Goal: Task Accomplishment & Management: Manage account settings

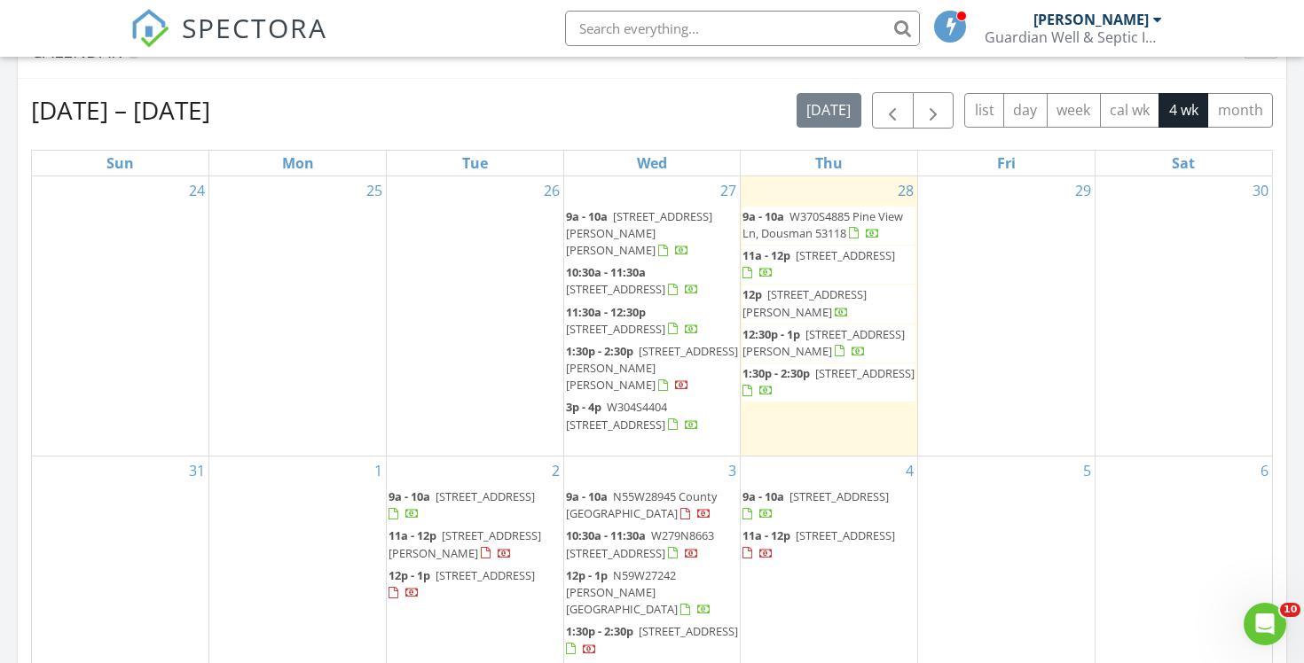
scroll to position [846, 0]
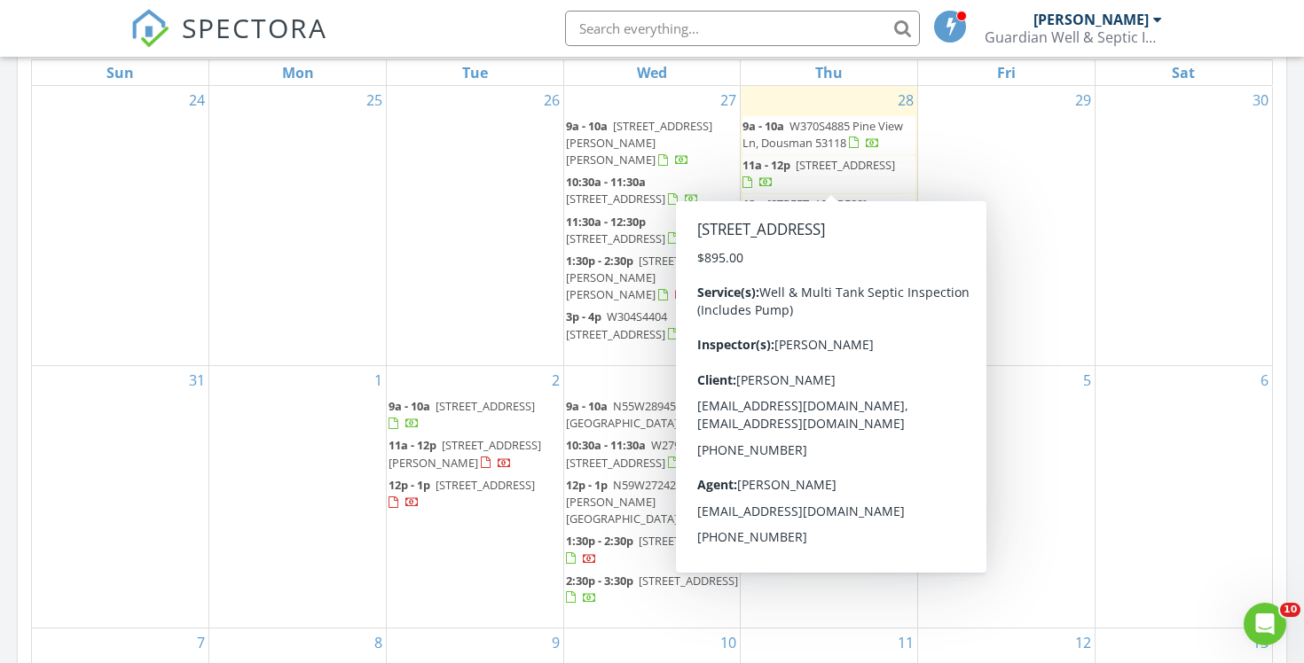
click at [712, 28] on input "text" at bounding box center [742, 28] width 355 height 35
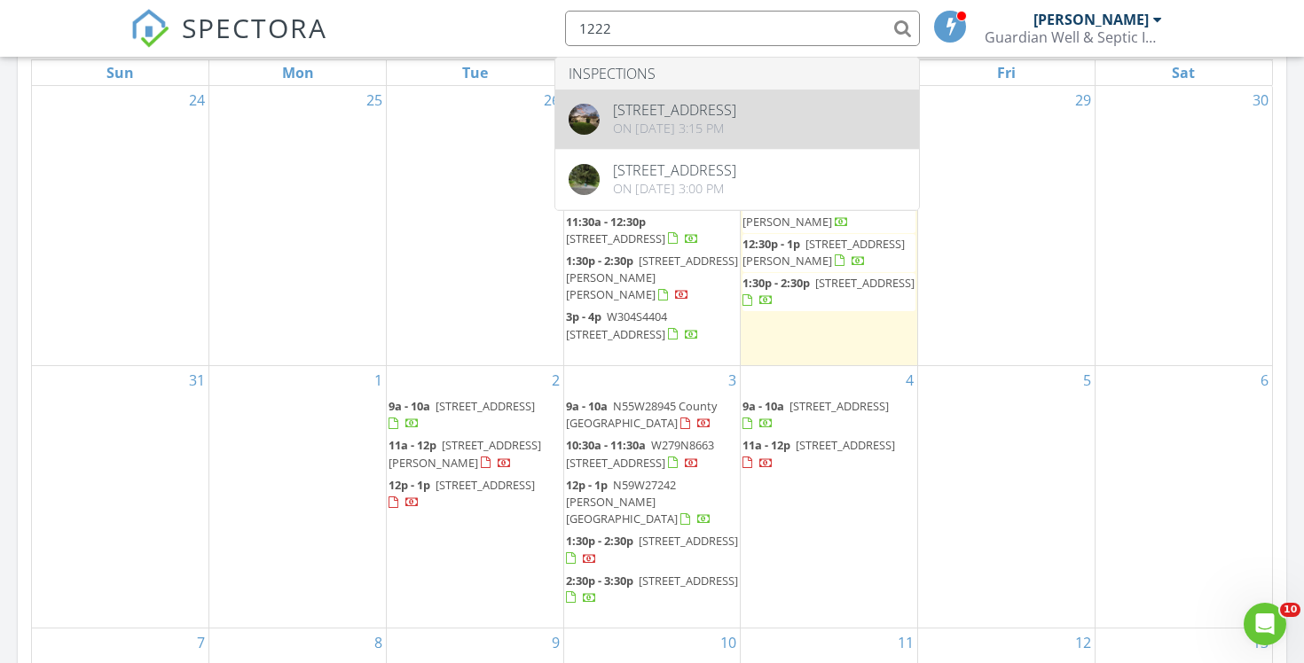
type input "1222"
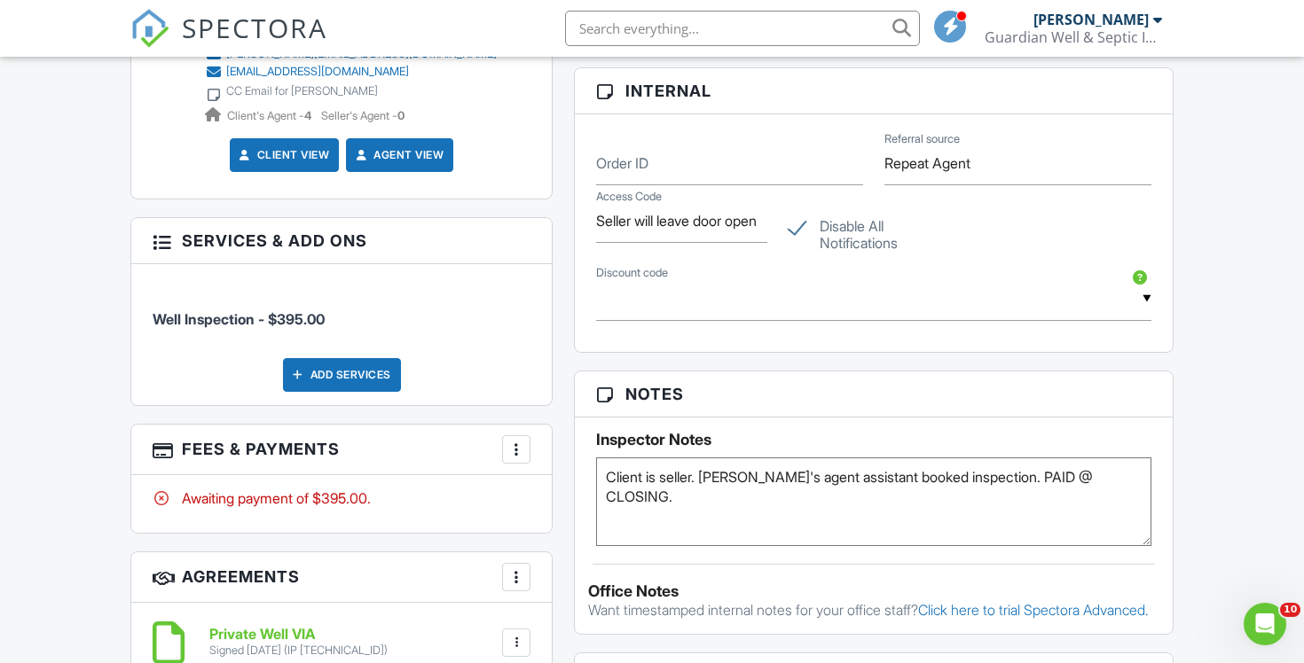
click at [521, 451] on div at bounding box center [516, 450] width 18 height 18
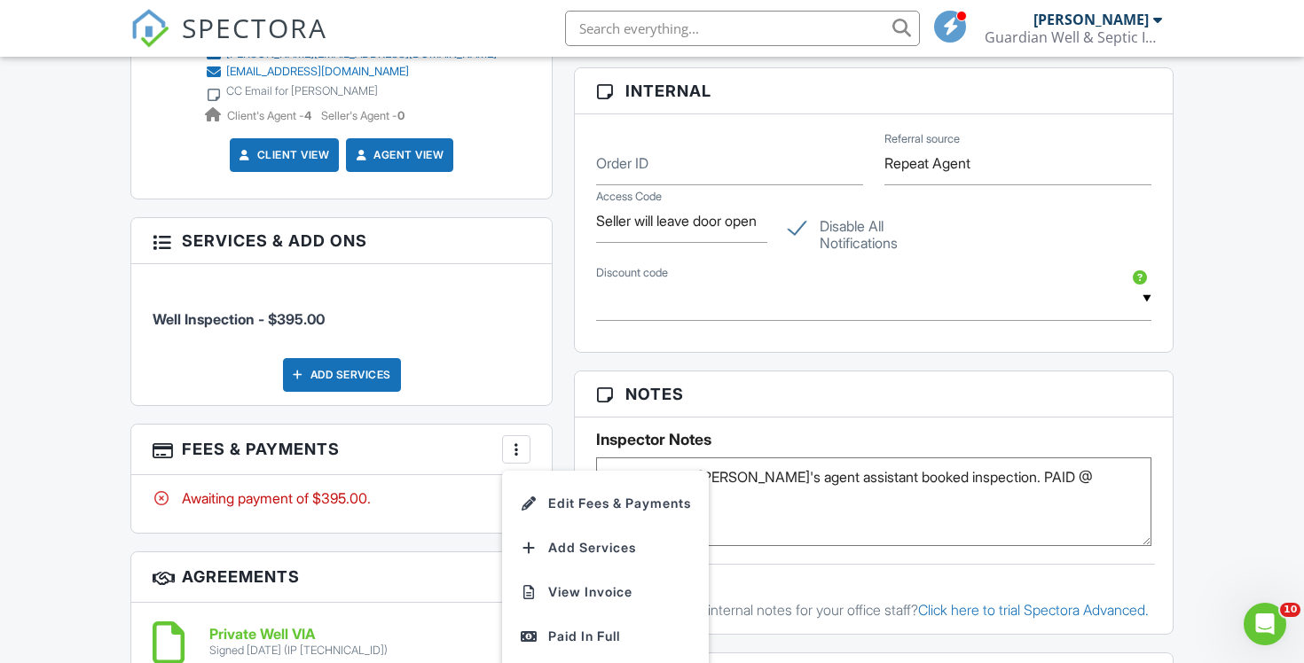
scroll to position [1082, 0]
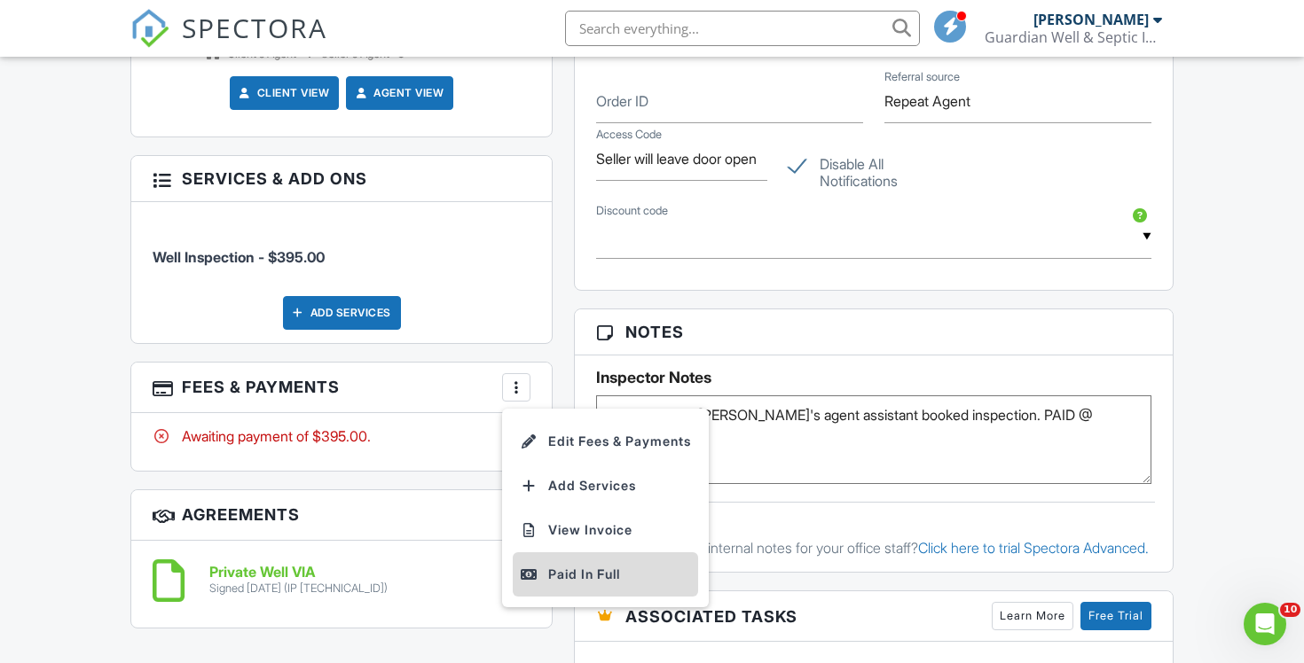
click at [597, 573] on div "Paid In Full" at bounding box center [605, 574] width 171 height 21
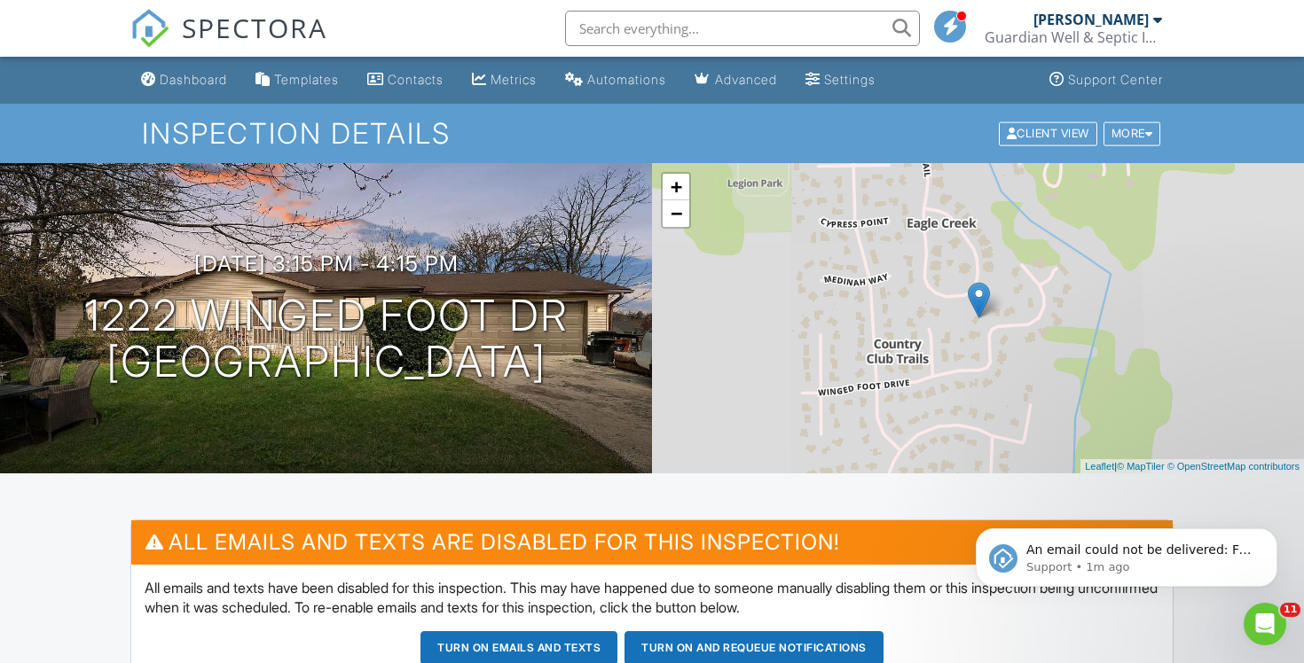
click at [691, 28] on input "text" at bounding box center [742, 28] width 355 height 35
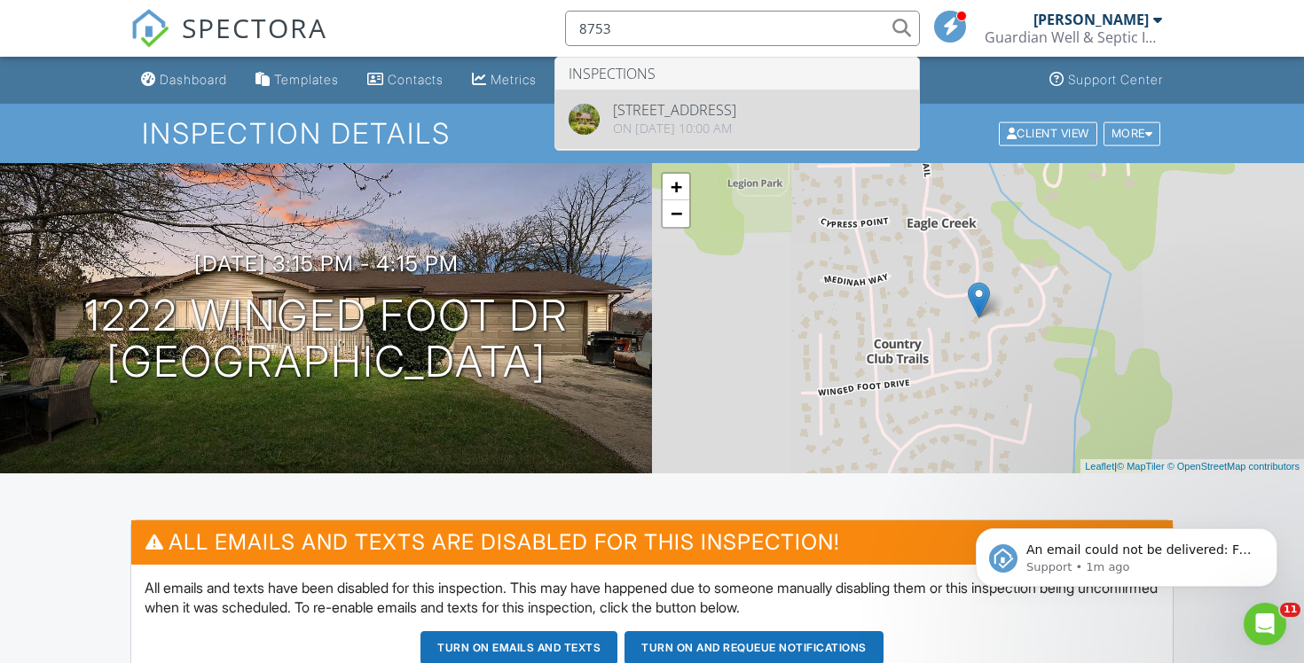
type input "8753"
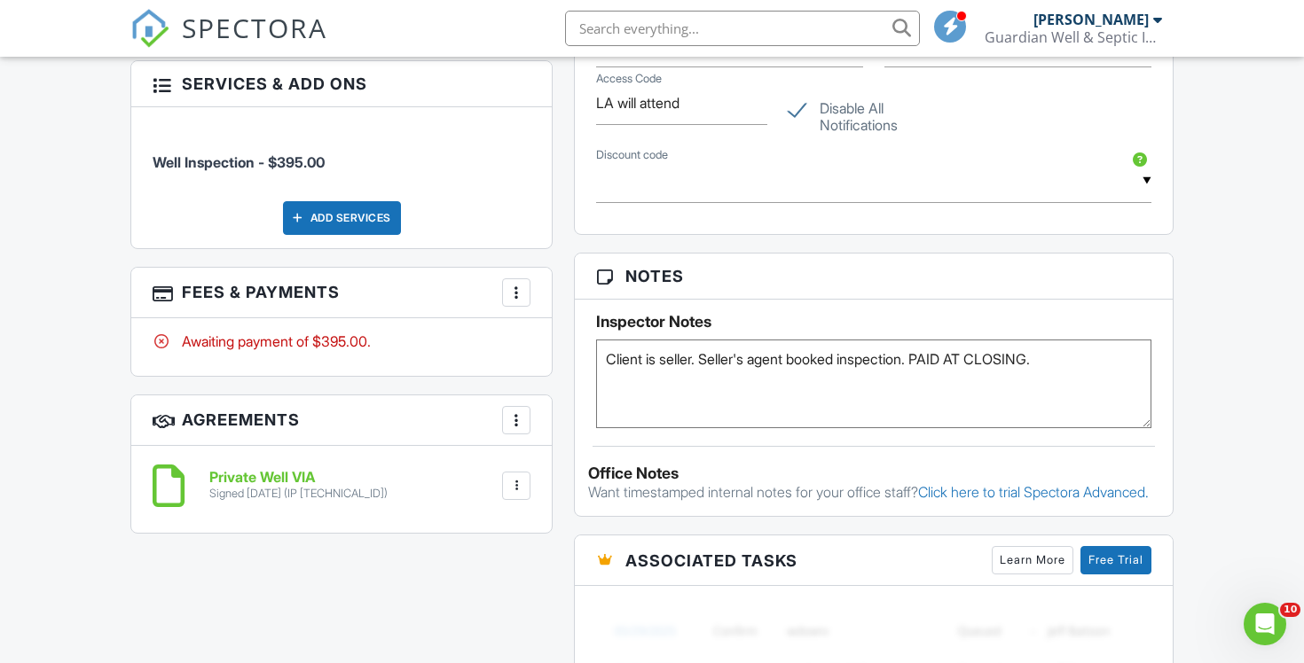
scroll to position [1145, 0]
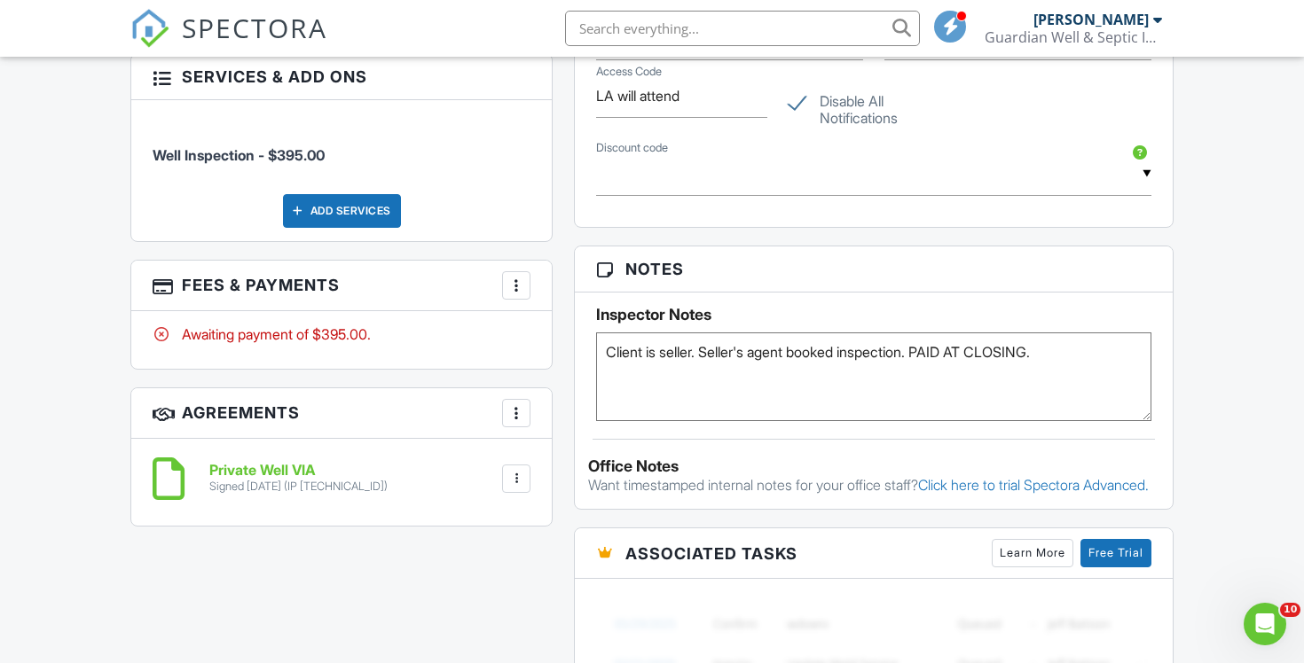
click at [515, 290] on div at bounding box center [516, 286] width 18 height 18
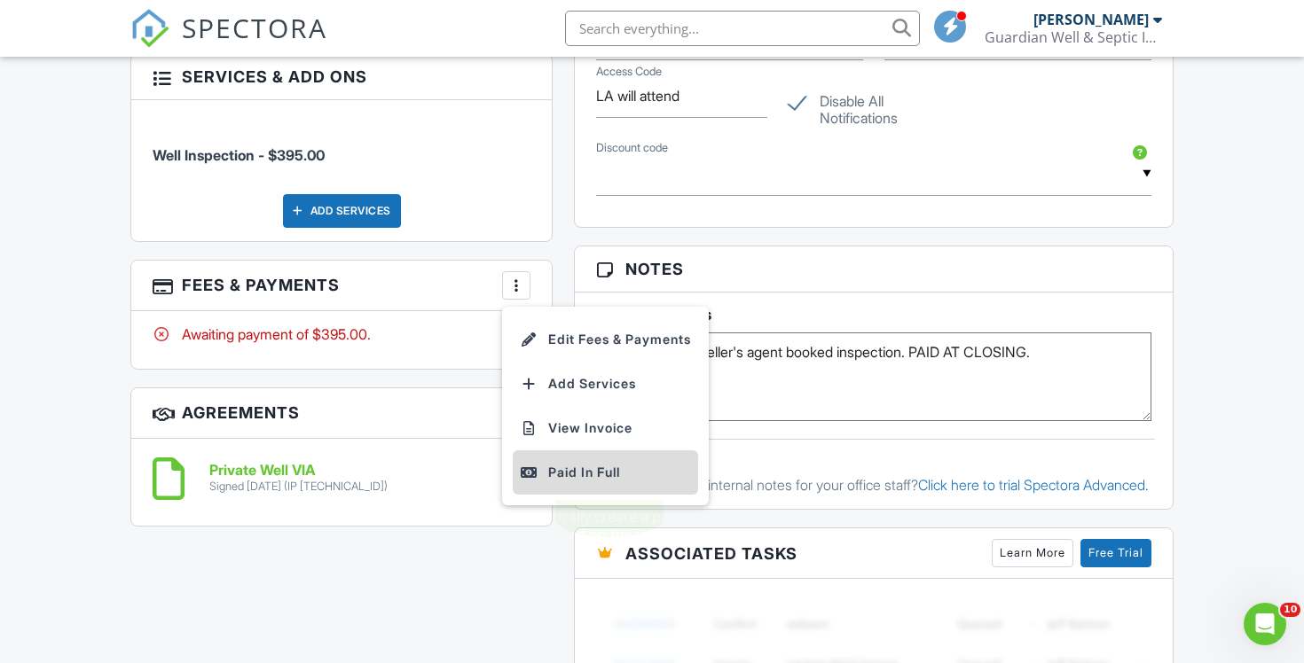
click at [585, 479] on div "Paid In Full" at bounding box center [605, 472] width 171 height 21
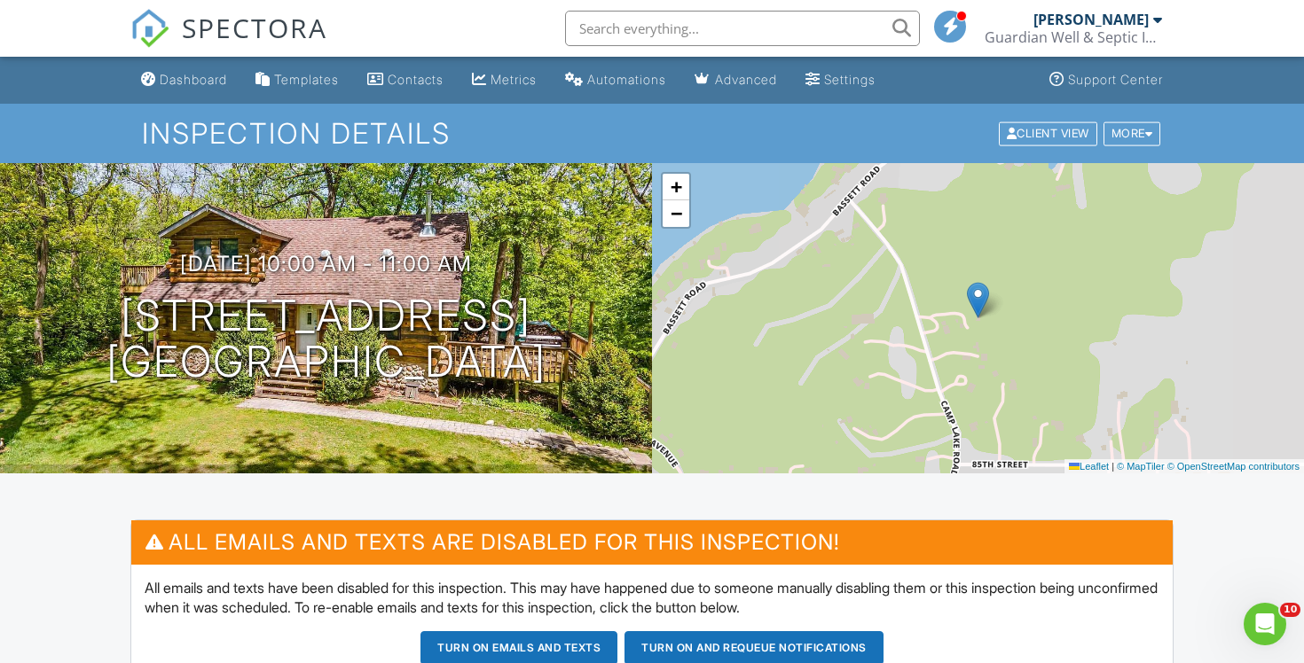
click at [610, 30] on input "text" at bounding box center [742, 28] width 355 height 35
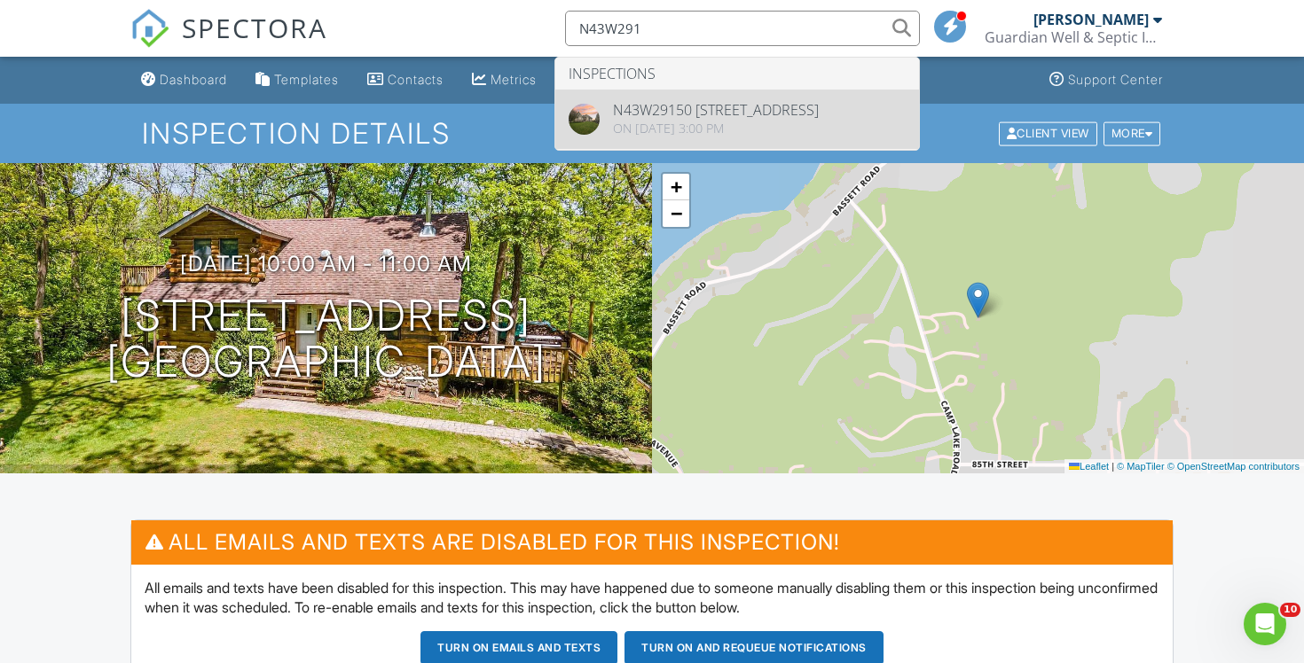
type input "N43W291"
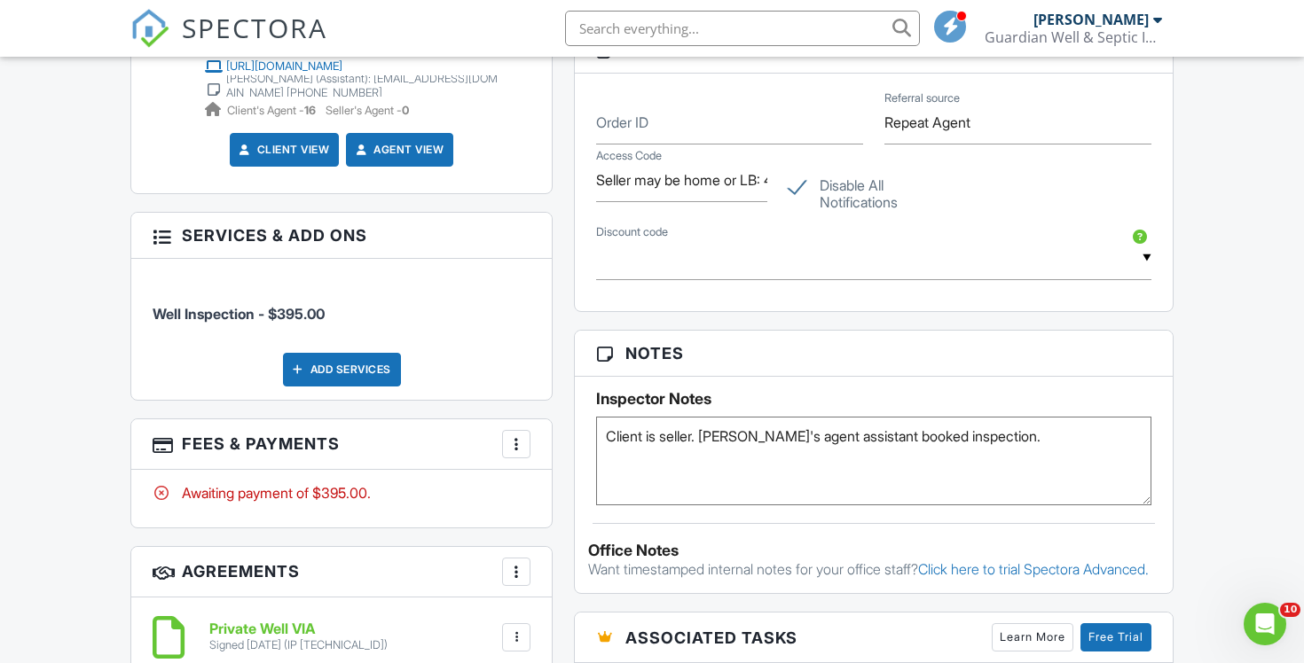
scroll to position [1112, 0]
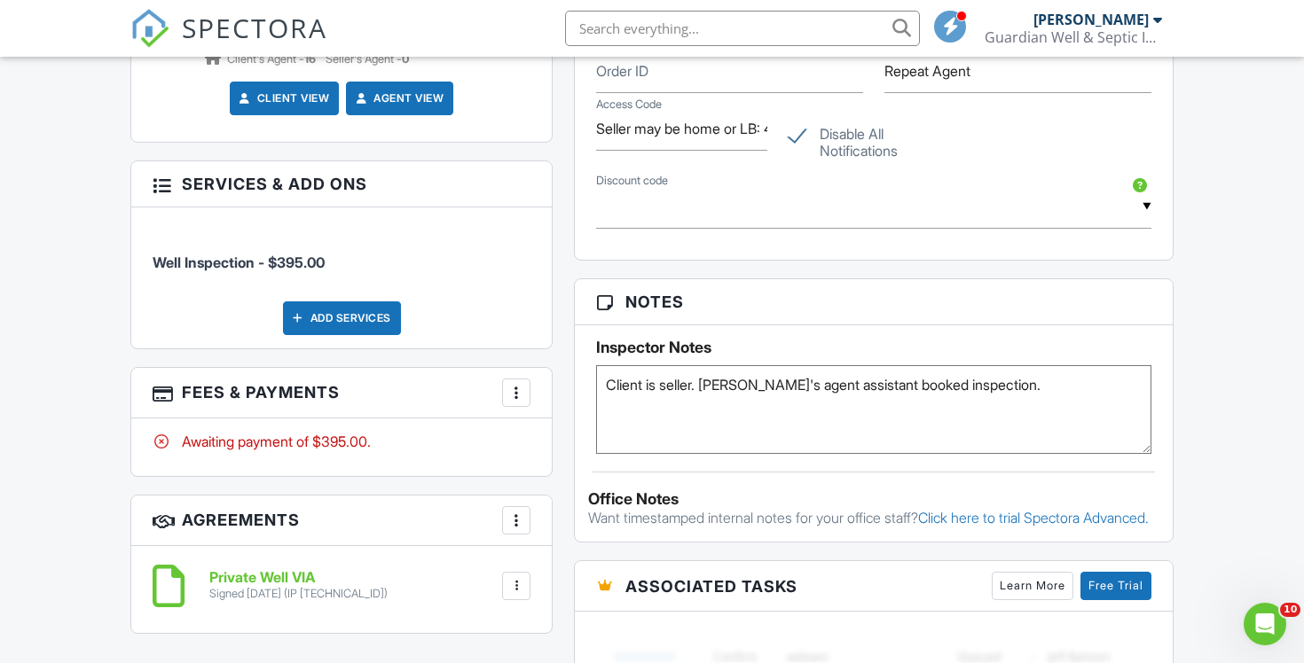
click at [508, 394] on div at bounding box center [516, 393] width 18 height 18
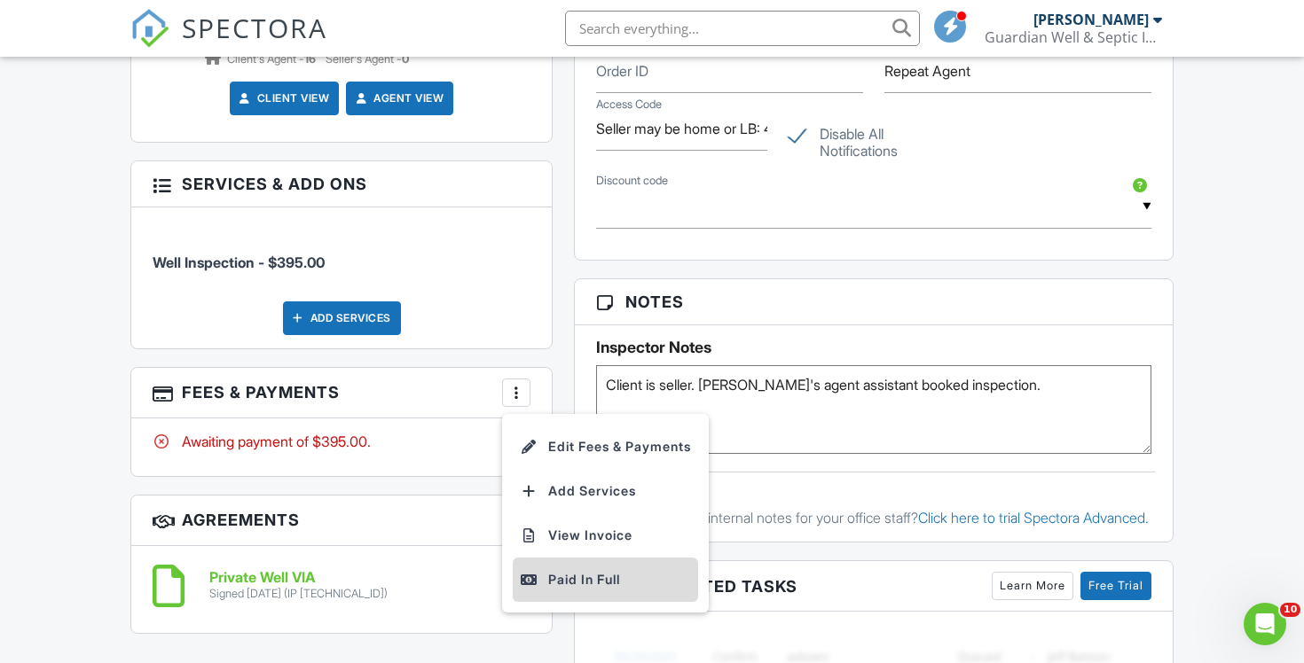
click at [607, 581] on div "Paid In Full" at bounding box center [605, 579] width 171 height 21
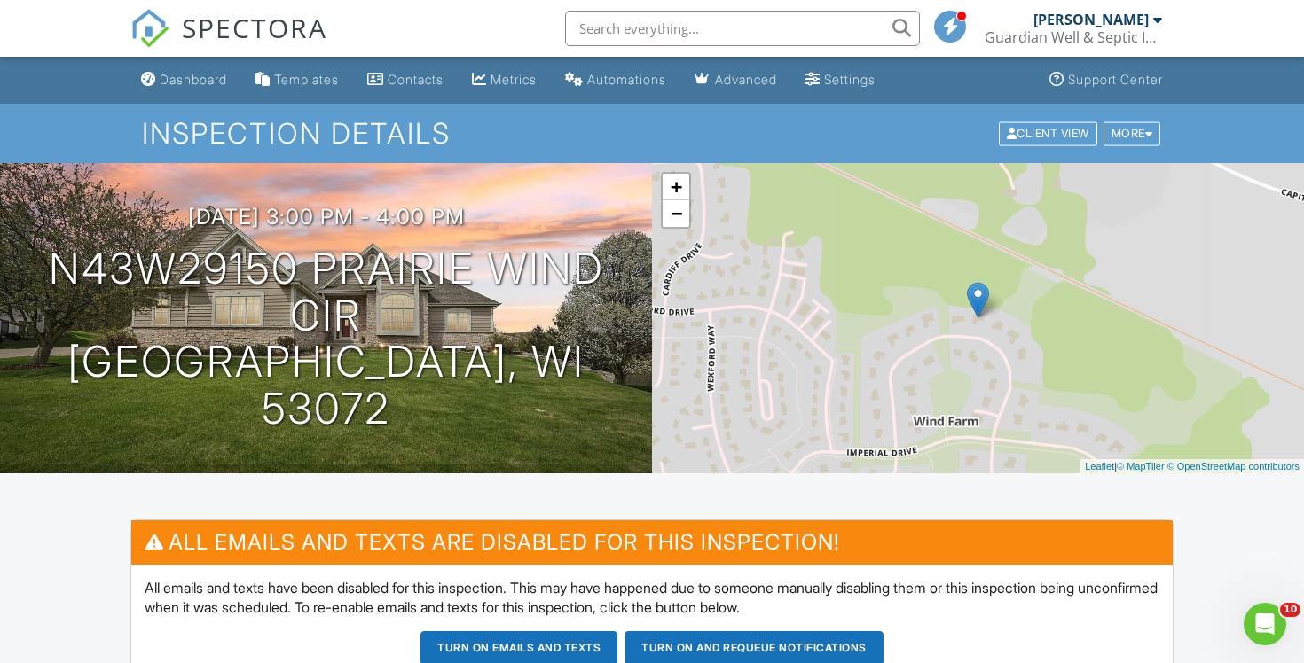
click at [715, 26] on input "text" at bounding box center [742, 28] width 355 height 35
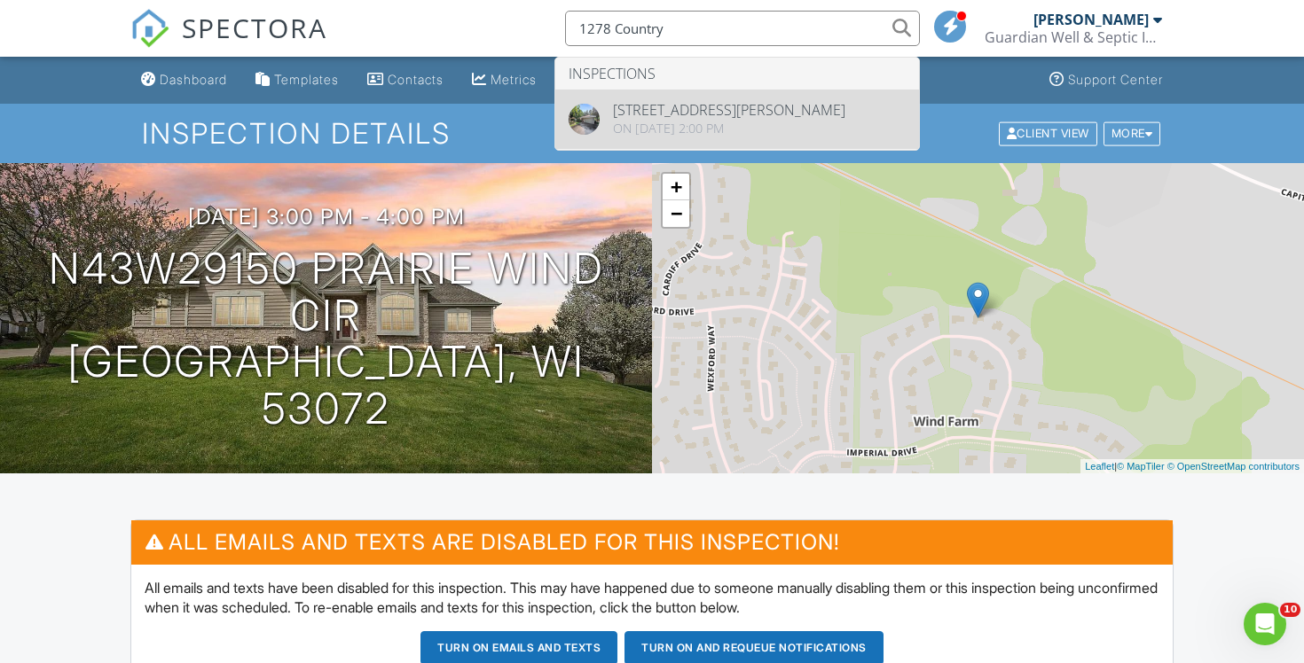
type input "1278 Country"
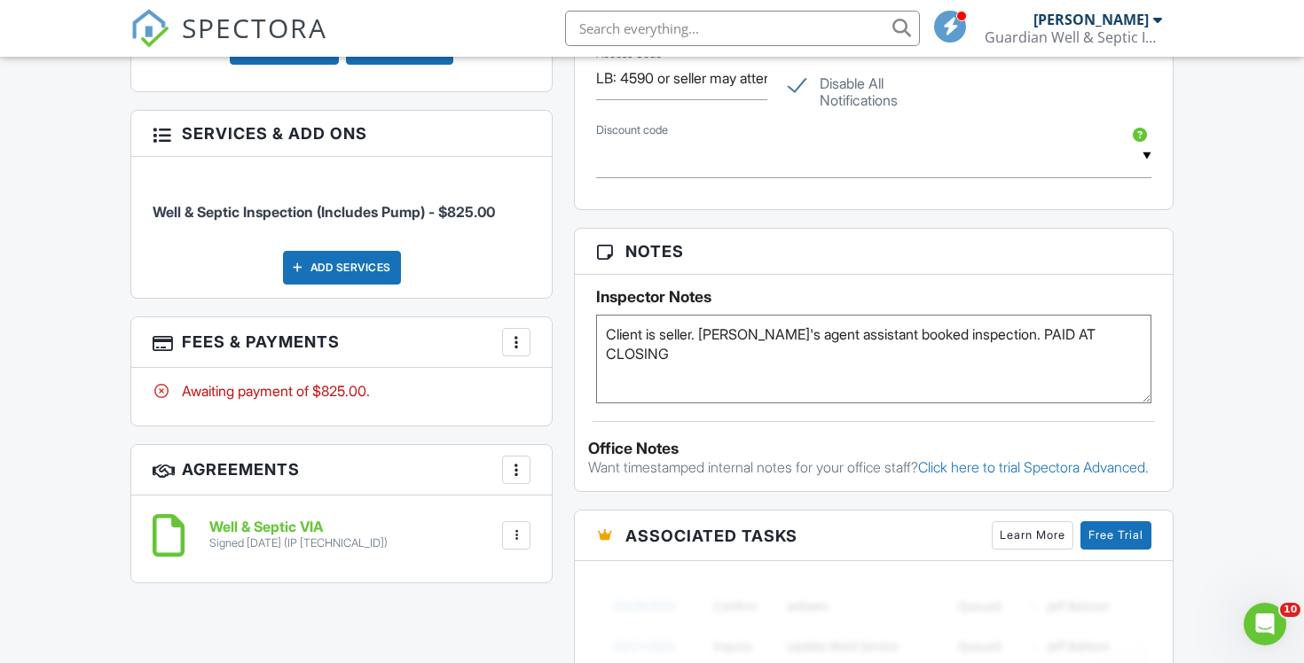
scroll to position [1182, 0]
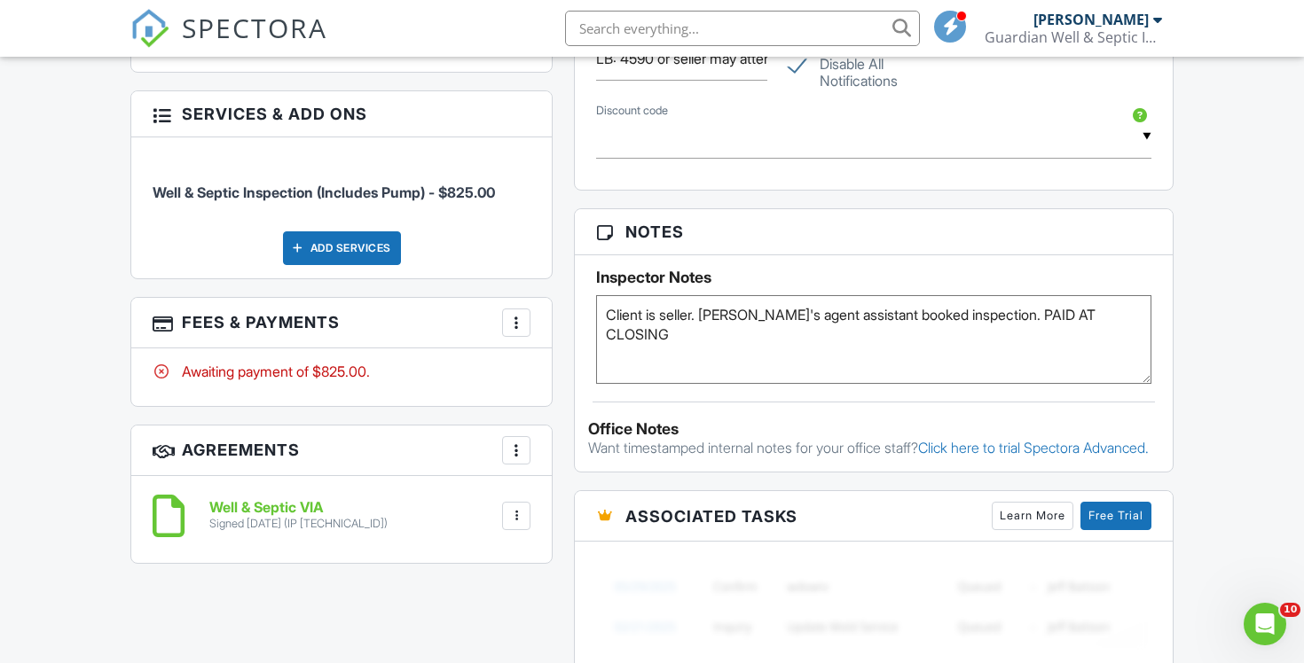
click at [511, 326] on div at bounding box center [516, 323] width 18 height 18
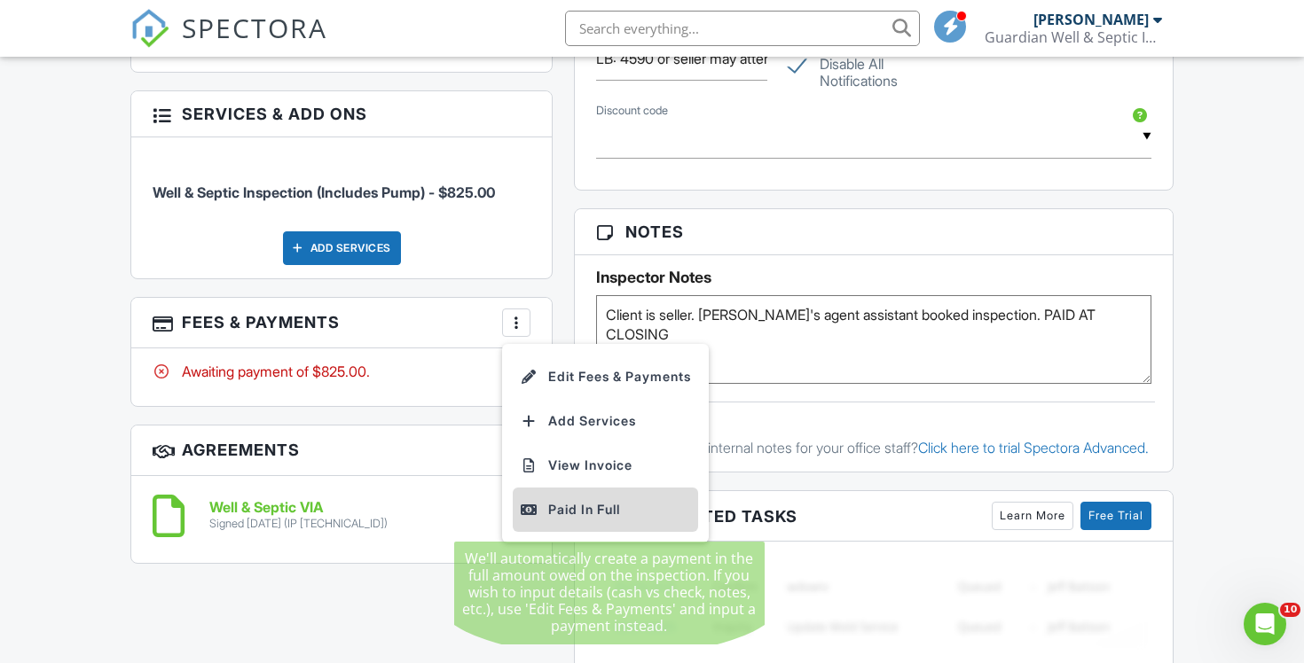
click at [575, 519] on div "Paid In Full" at bounding box center [605, 509] width 171 height 21
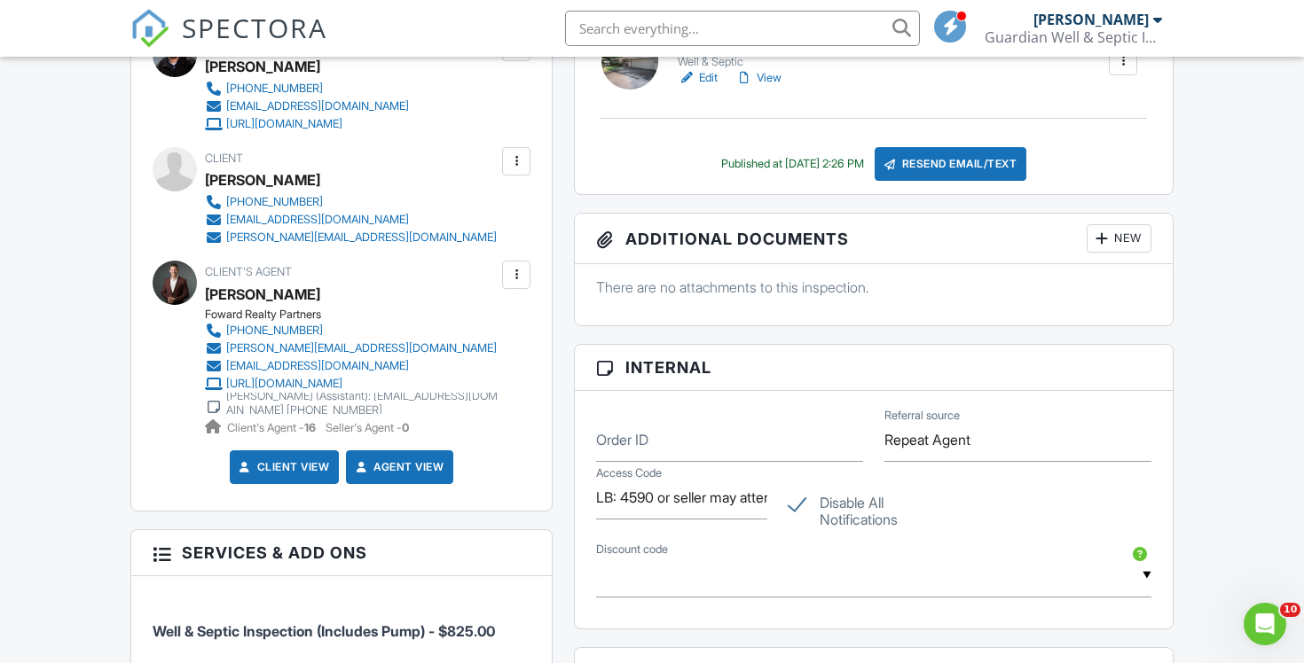
scroll to position [806, 0]
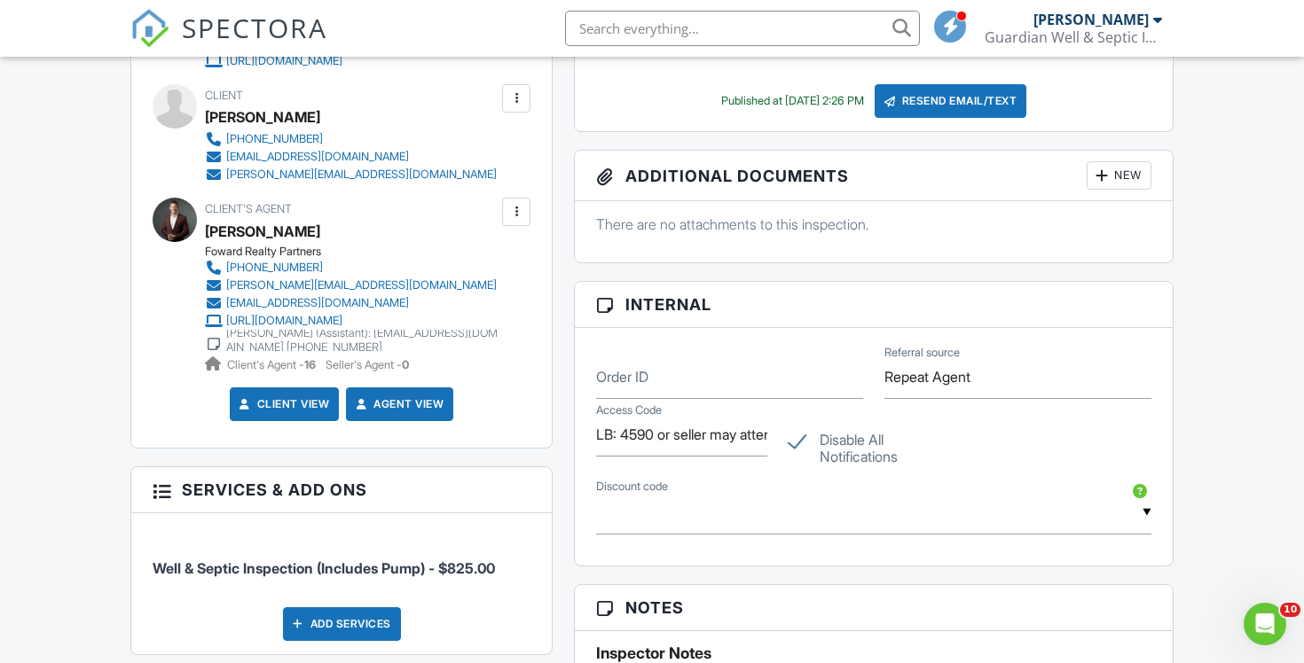
click at [307, 29] on span "SPECTORA" at bounding box center [254, 27] width 145 height 37
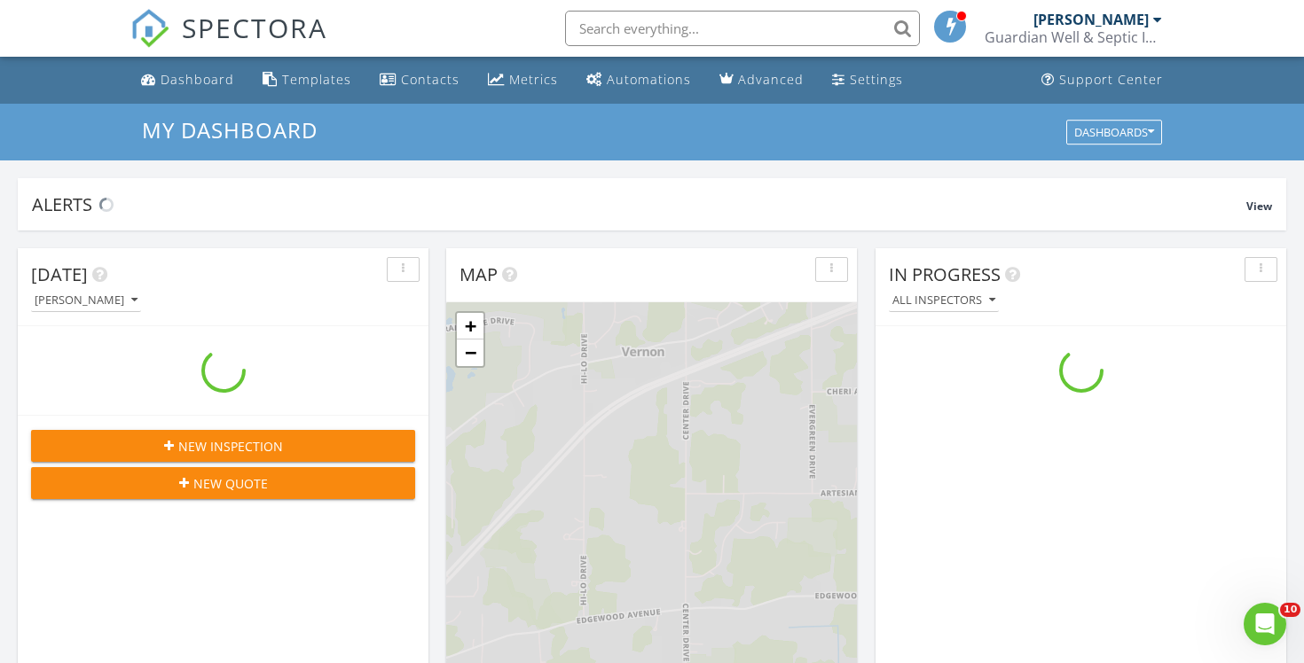
scroll to position [1615, 1305]
